Goal: Task Accomplishment & Management: Manage account settings

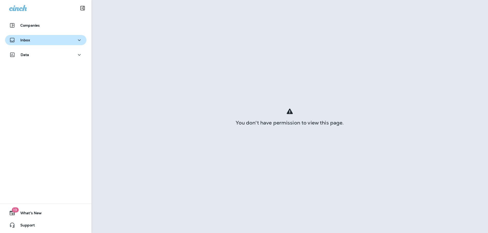
click at [41, 40] on div "Inbox" at bounding box center [45, 40] width 73 height 6
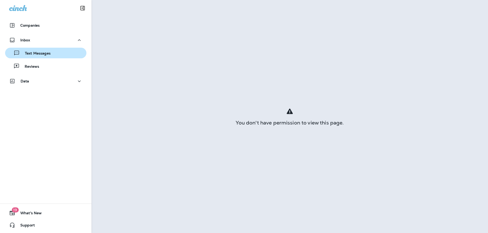
click at [44, 56] on div "Text Messages" at bounding box center [28, 53] width 43 height 8
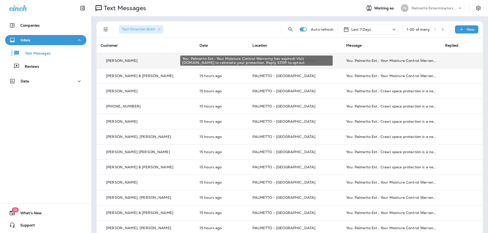
click at [351, 60] on div "You: Palmetto Ext.: Your Moisture Control Warranty has expired! Visit [DOMAIN_N…" at bounding box center [391, 61] width 91 height 4
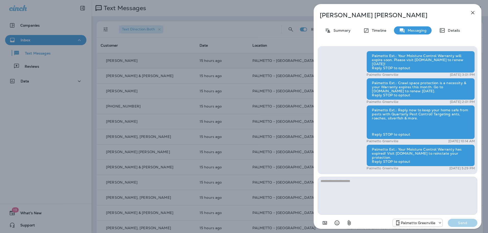
click at [249, 79] on div "[PERSON_NAME] Summary Timeline Messaging Details Palmetto Ext.: Your Moisture C…" at bounding box center [244, 116] width 488 height 233
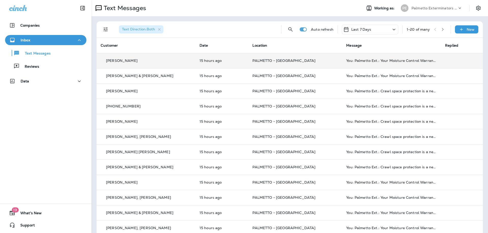
click at [441, 29] on icon "button" at bounding box center [443, 30] width 4 height 4
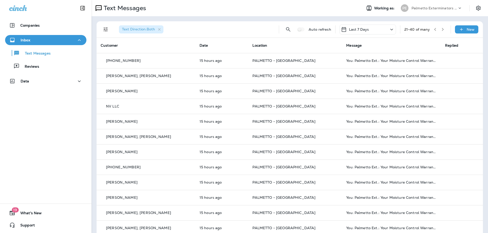
click at [108, 30] on button "Filters" at bounding box center [106, 29] width 10 height 10
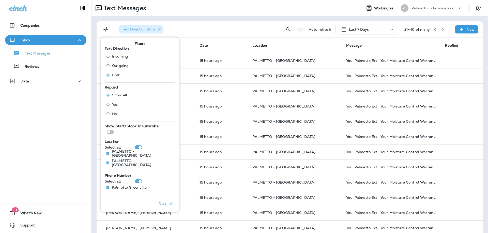
click at [118, 56] on span "Incoming" at bounding box center [120, 56] width 16 height 4
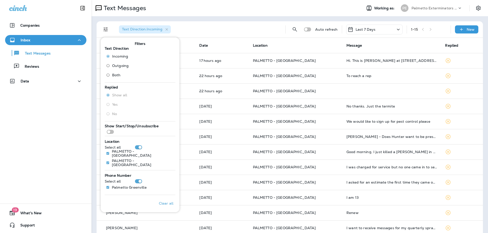
click at [260, 29] on div "Text Direction : Incoming" at bounding box center [198, 29] width 166 height 16
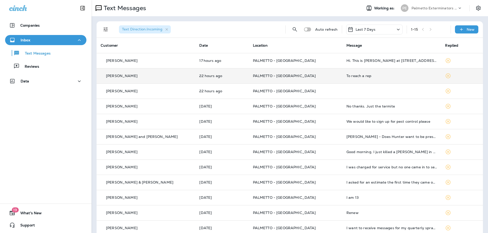
click at [312, 77] on p "PALMETTO - [GEOGRAPHIC_DATA]" at bounding box center [295, 76] width 85 height 4
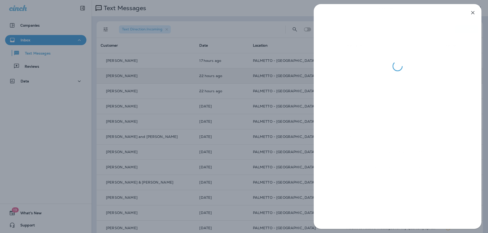
click at [279, 93] on div at bounding box center [244, 116] width 488 height 233
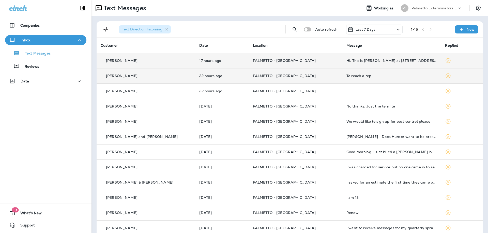
click at [309, 62] on p "PALMETTO - [GEOGRAPHIC_DATA]" at bounding box center [295, 61] width 85 height 4
